Goal: Task Accomplishment & Management: Manage account settings

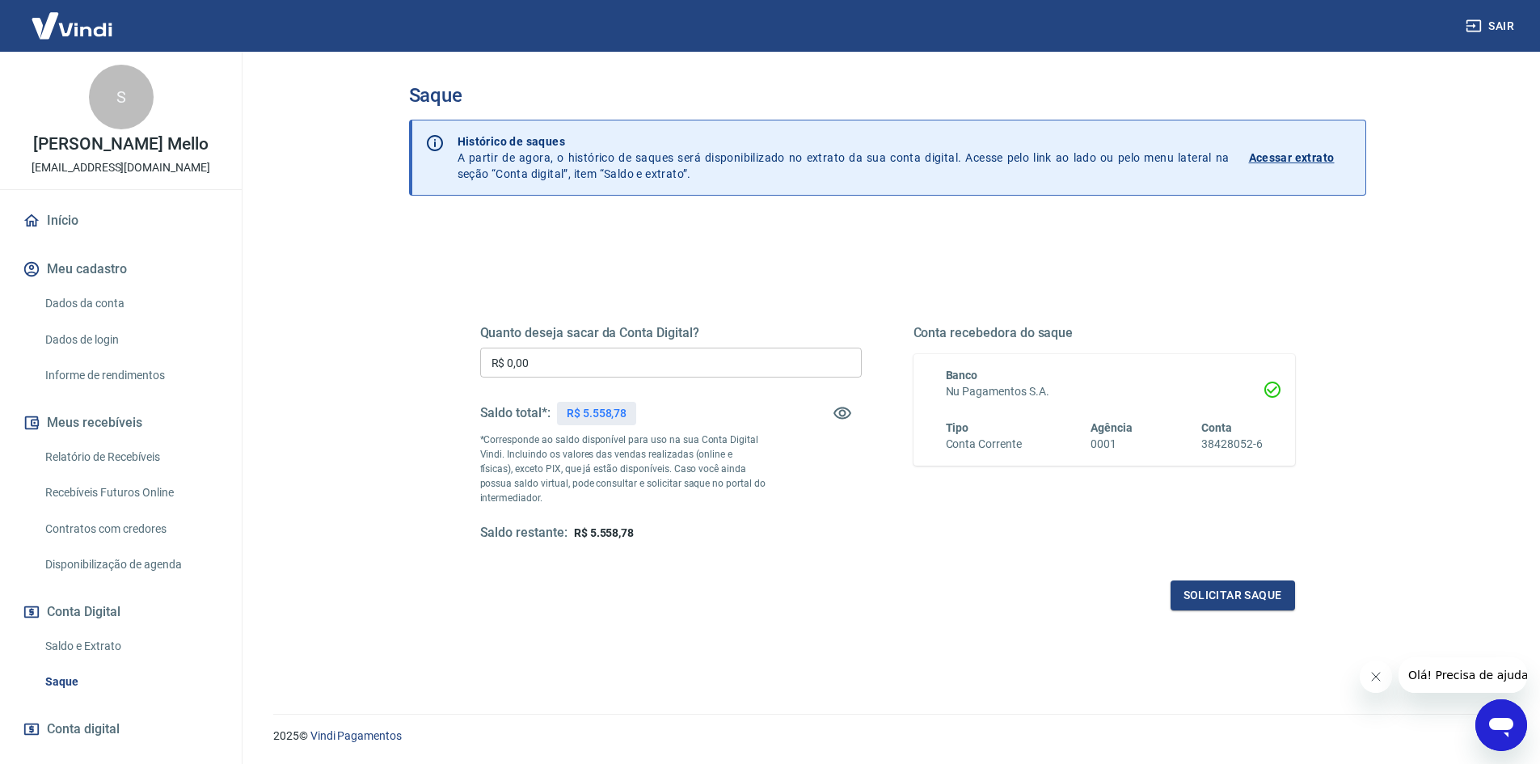
click at [587, 365] on input "R$ 0,00" at bounding box center [671, 363] width 382 height 30
type input "R$ 5.558,23"
click at [1192, 586] on button "Solicitar saque" at bounding box center [1232, 595] width 124 height 30
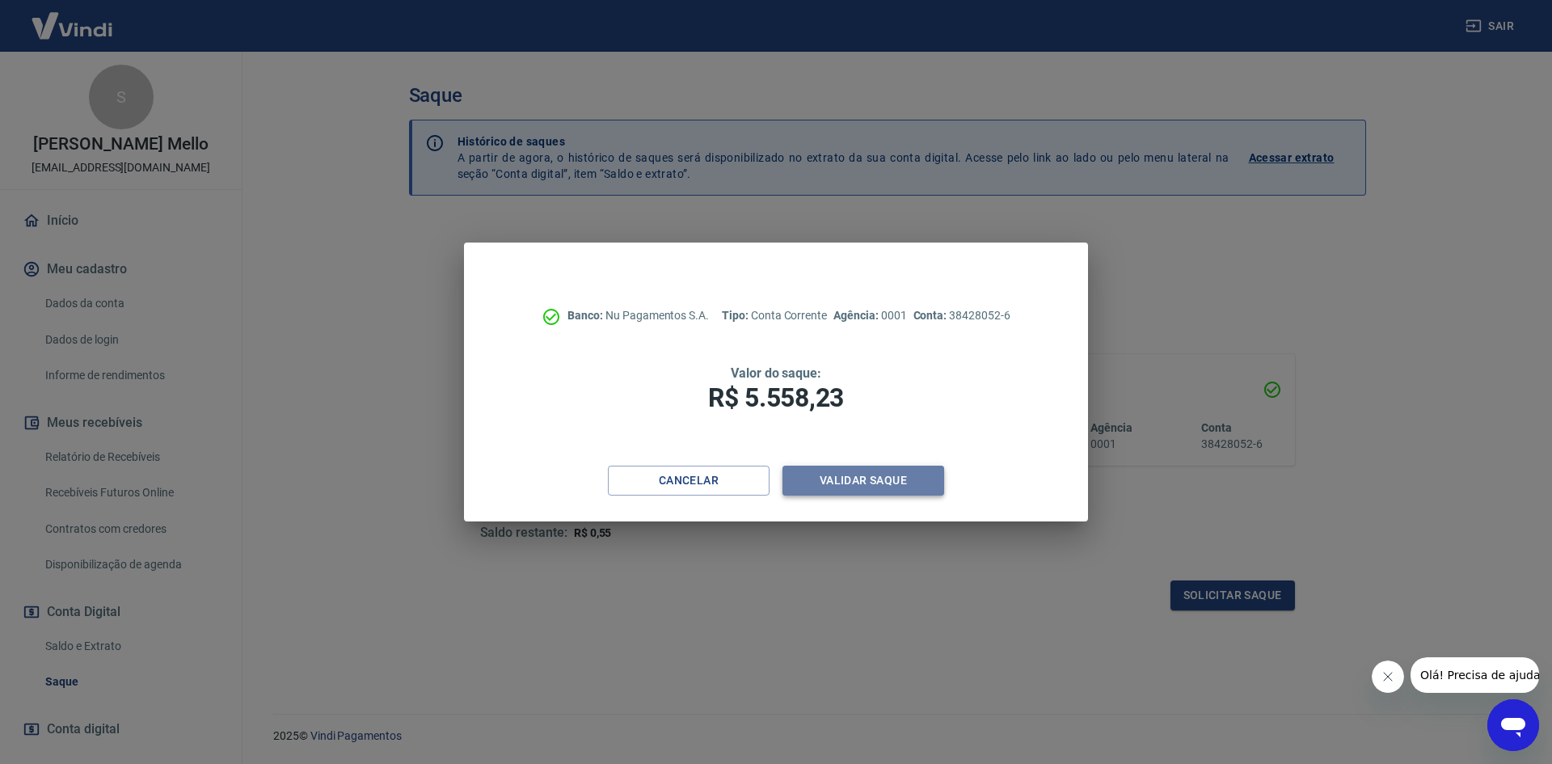
click at [878, 475] on button "Validar saque" at bounding box center [863, 481] width 162 height 30
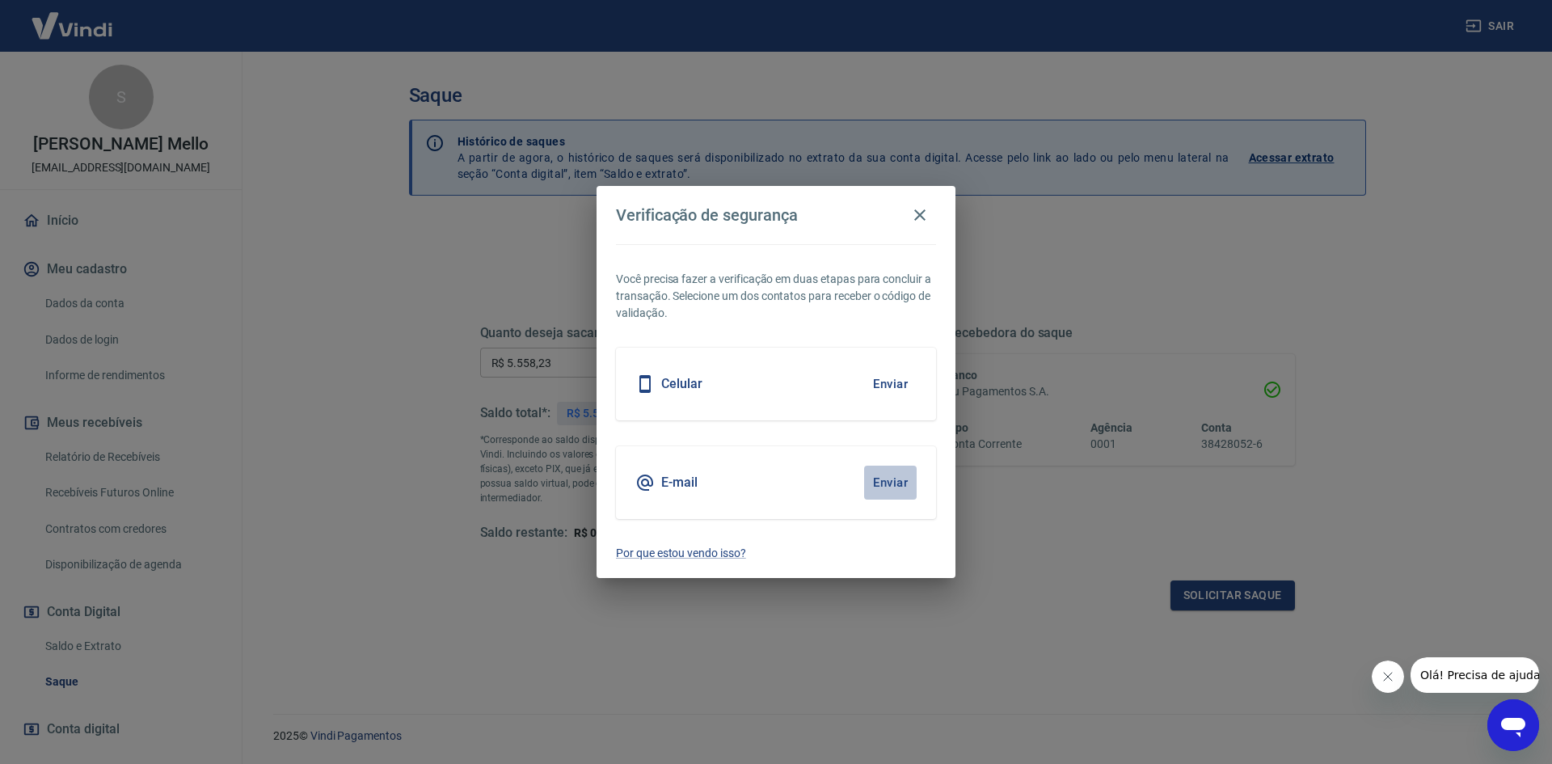
click at [905, 485] on button "Enviar" at bounding box center [890, 483] width 53 height 34
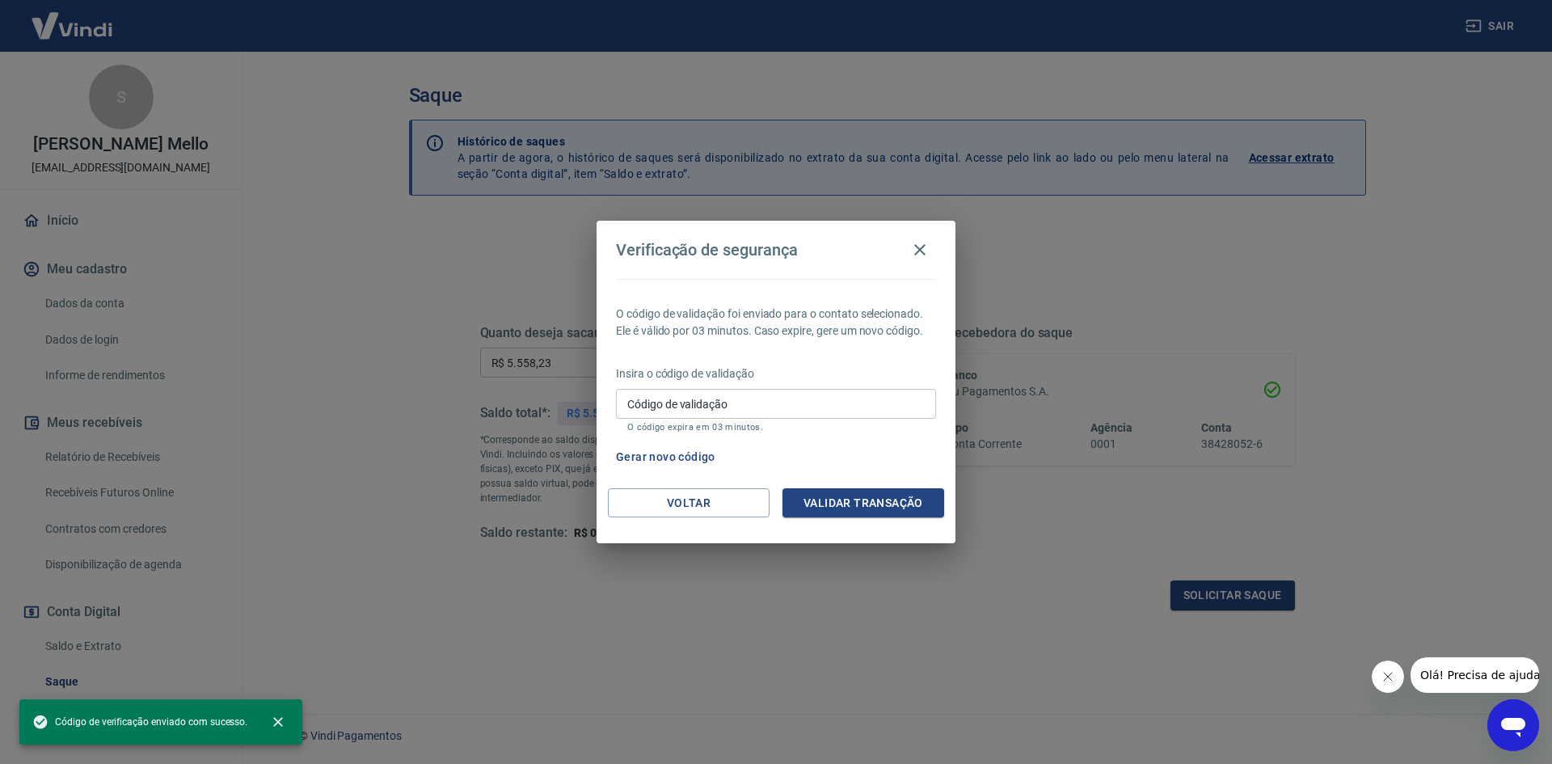
click at [705, 399] on div "Código de validação Código de validação O código expira em 03 minutos." at bounding box center [776, 411] width 320 height 44
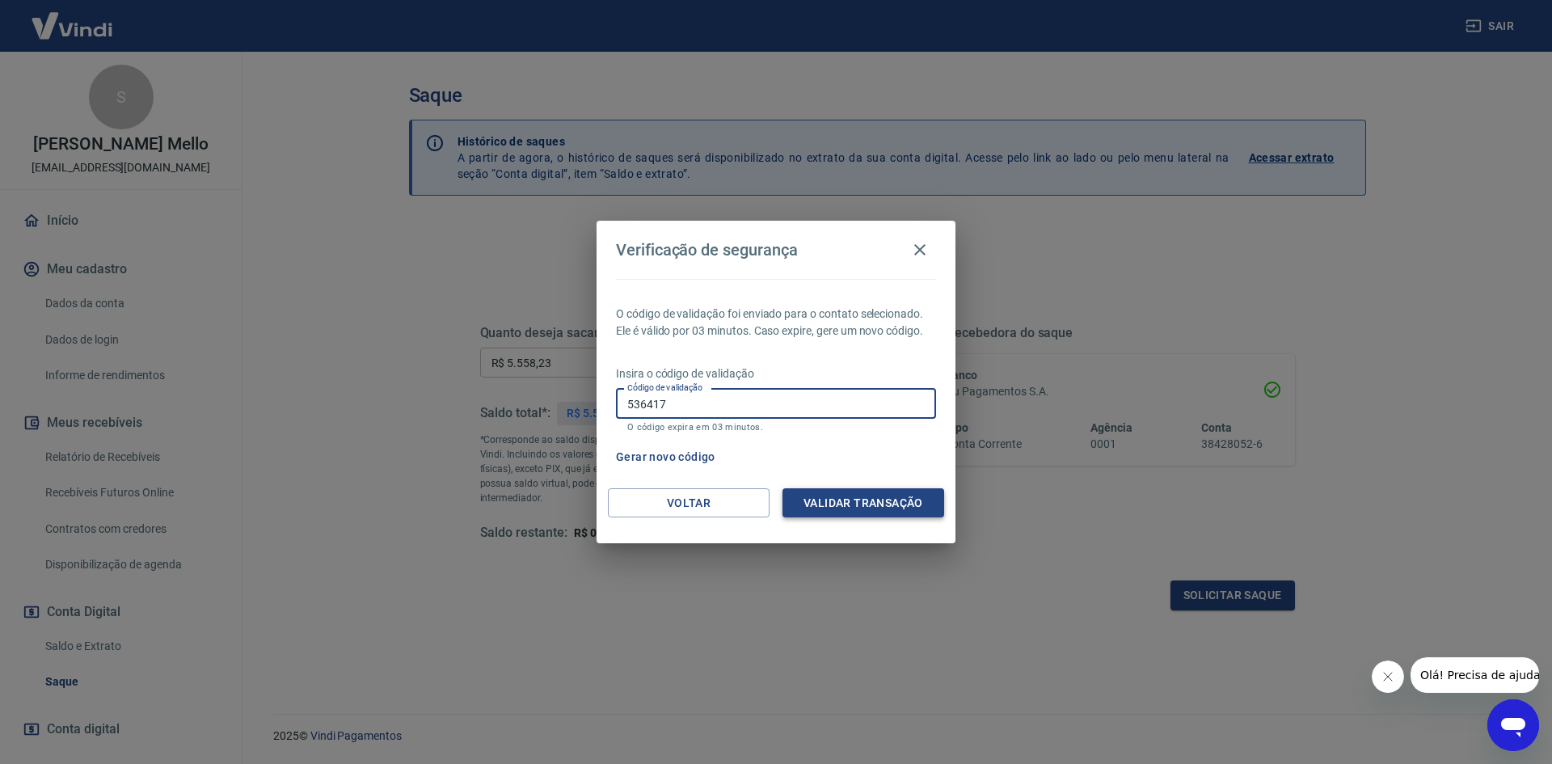
type input "536417"
click at [825, 491] on button "Validar transação" at bounding box center [863, 503] width 162 height 30
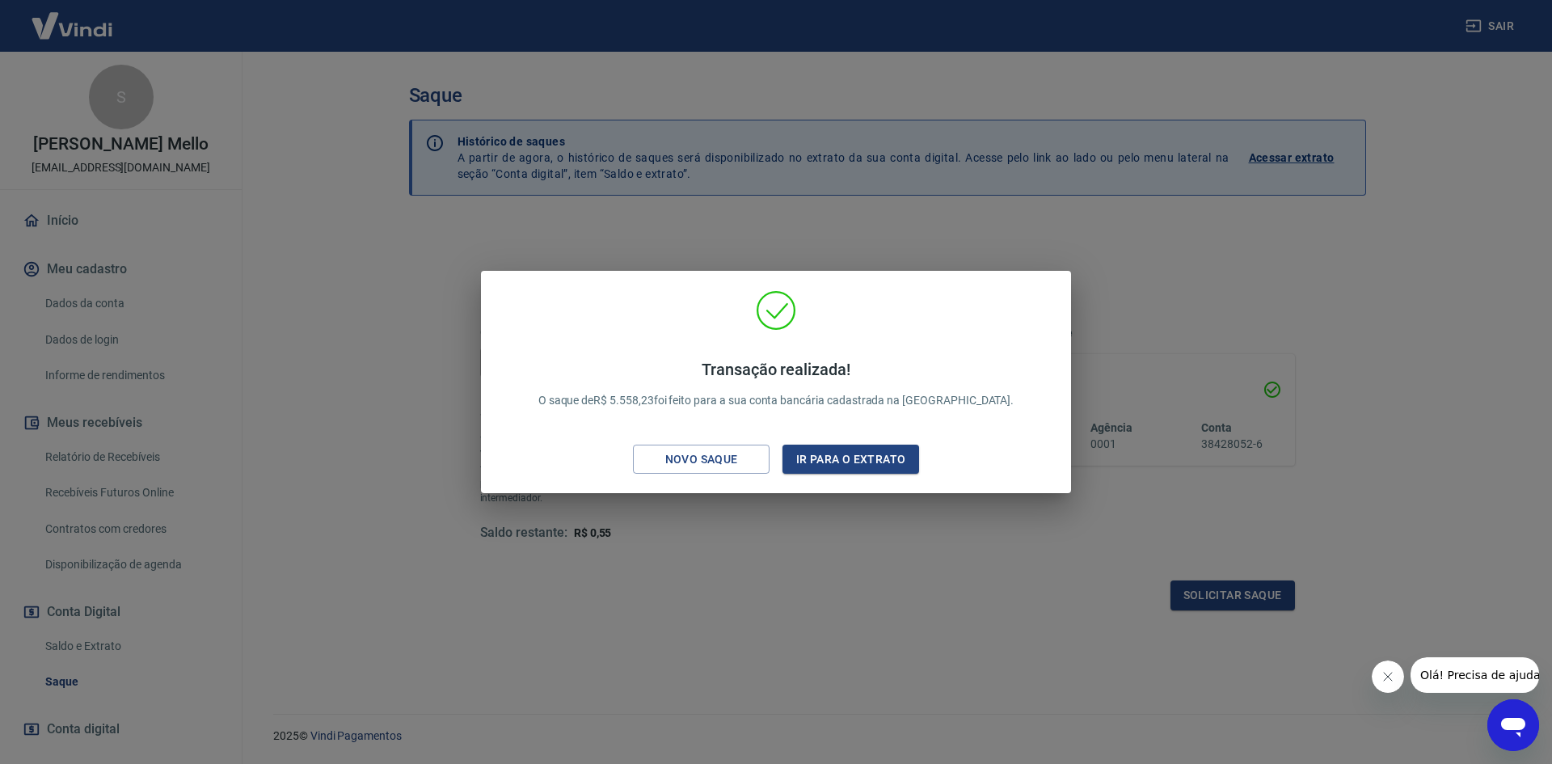
click at [849, 578] on div "Transação realizada! O saque de R$ 5.558,23 foi feito para a sua conta bancária…" at bounding box center [776, 382] width 1552 height 764
